Goal: Task Accomplishment & Management: Manage account settings

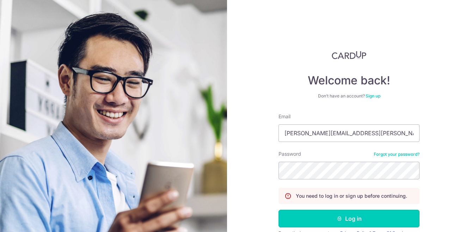
click at [334, 217] on button "Log in" at bounding box center [348, 218] width 141 height 18
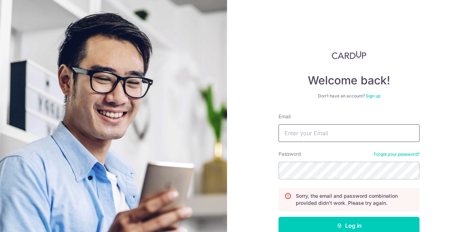
click at [312, 134] on input "Email" at bounding box center [348, 133] width 141 height 18
type input "[PERSON_NAME][EMAIL_ADDRESS][PERSON_NAME][DOMAIN_NAME]"
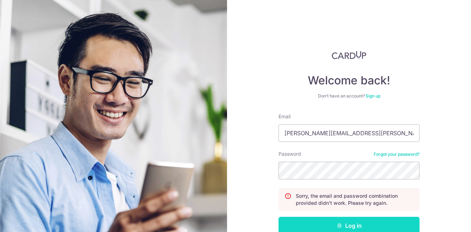
click at [345, 227] on button "Log in" at bounding box center [348, 225] width 141 height 18
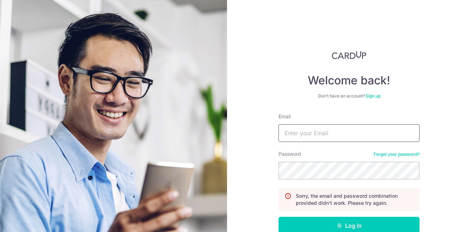
click at [341, 130] on input "Email" at bounding box center [348, 133] width 141 height 18
type input "[PERSON_NAME][EMAIL_ADDRESS][PERSON_NAME][DOMAIN_NAME]"
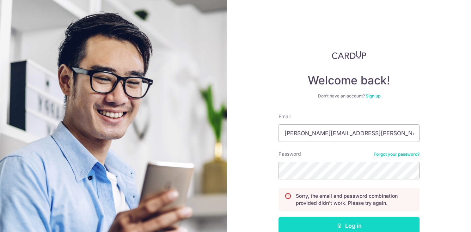
click at [340, 220] on button "Log in" at bounding box center [348, 225] width 141 height 18
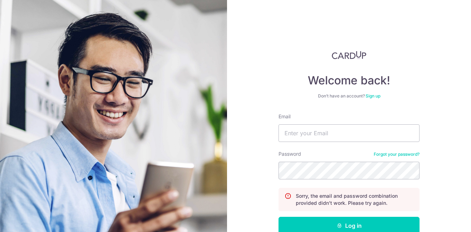
click at [392, 155] on link "Forgot your password?" at bounding box center [397, 154] width 46 height 6
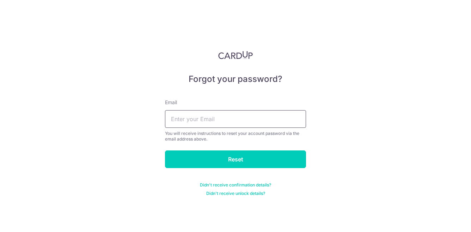
click at [225, 121] on input "text" at bounding box center [235, 119] width 141 height 18
type input "[PERSON_NAME][EMAIL_ADDRESS][PERSON_NAME][DOMAIN_NAME]"
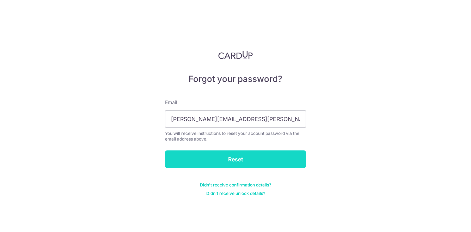
click at [248, 159] on input "Reset" at bounding box center [235, 159] width 141 height 18
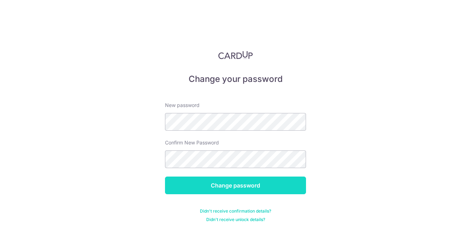
click at [227, 189] on input "Change password" at bounding box center [235, 185] width 141 height 18
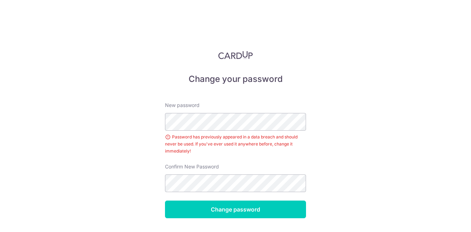
scroll to position [23, 0]
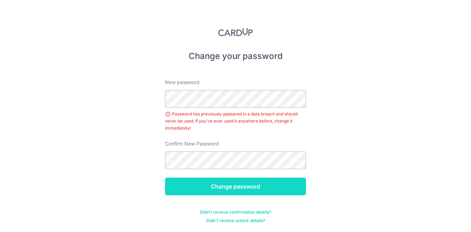
click at [227, 186] on input "Change password" at bounding box center [235, 186] width 141 height 18
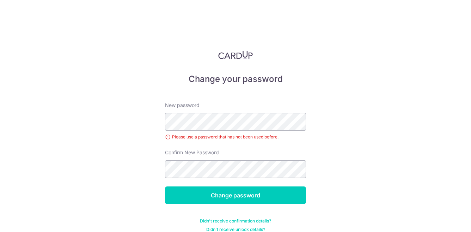
scroll to position [9, 0]
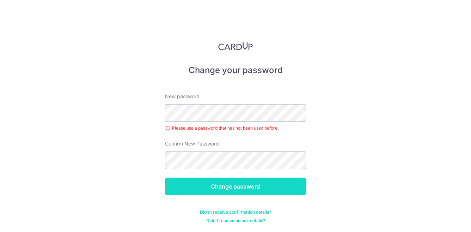
click at [207, 184] on input "Change password" at bounding box center [235, 186] width 141 height 18
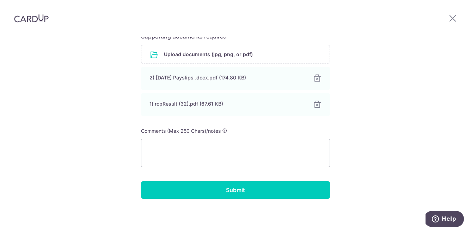
scroll to position [170, 0]
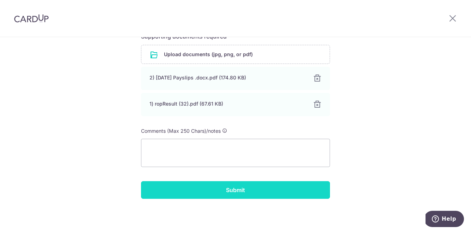
click at [261, 190] on input "Submit" at bounding box center [235, 190] width 189 height 18
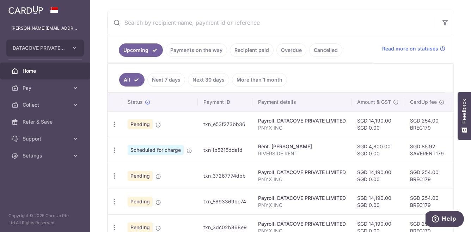
scroll to position [153, 0]
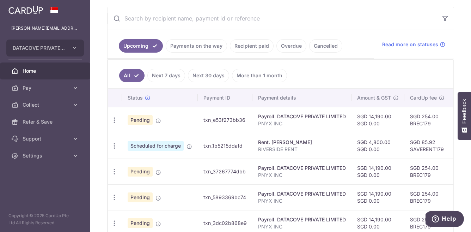
click at [205, 44] on link "Payments on the way" at bounding box center [196, 45] width 61 height 13
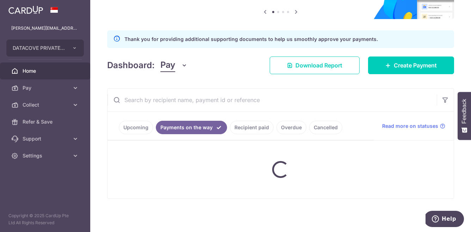
scroll to position [106, 0]
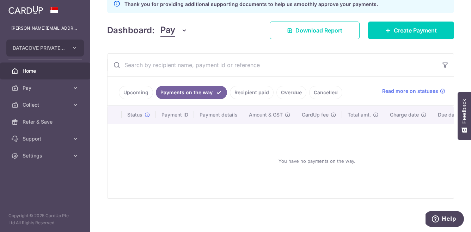
click at [248, 93] on link "Recipient paid" at bounding box center [252, 92] width 44 height 13
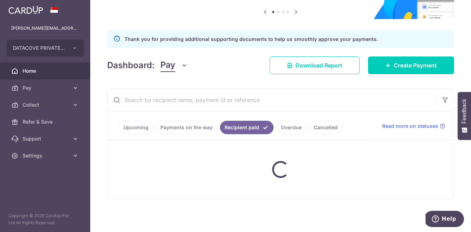
scroll to position [153, 0]
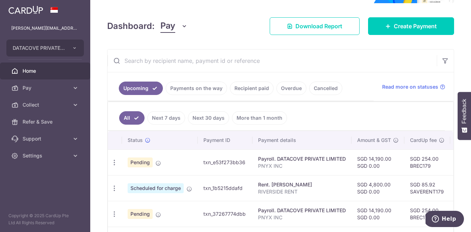
click at [296, 88] on link "Overdue" at bounding box center [291, 87] width 30 height 13
